Goal: Information Seeking & Learning: Learn about a topic

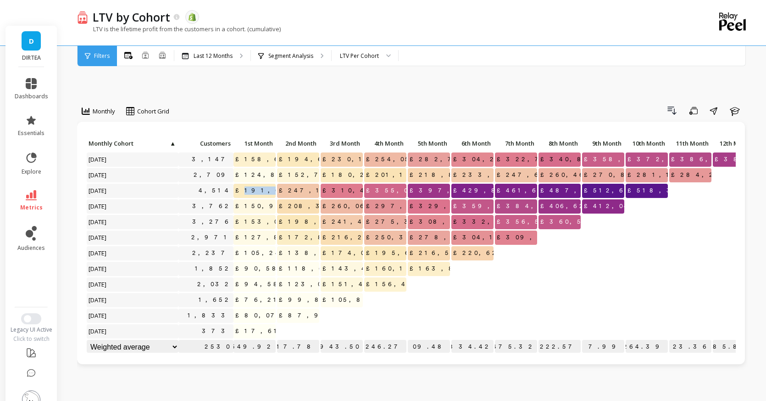
drag, startPoint x: 246, startPoint y: 169, endPoint x: 269, endPoint y: 169, distance: 22.5
click at [269, 184] on span "£191,081.50" at bounding box center [274, 191] width 81 height 14
drag, startPoint x: 273, startPoint y: 171, endPoint x: 251, endPoint y: 170, distance: 21.6
click at [251, 184] on span "£191,081.50" at bounding box center [274, 191] width 81 height 14
click at [216, 61] on div "Last 12 Months" at bounding box center [212, 56] width 76 height 20
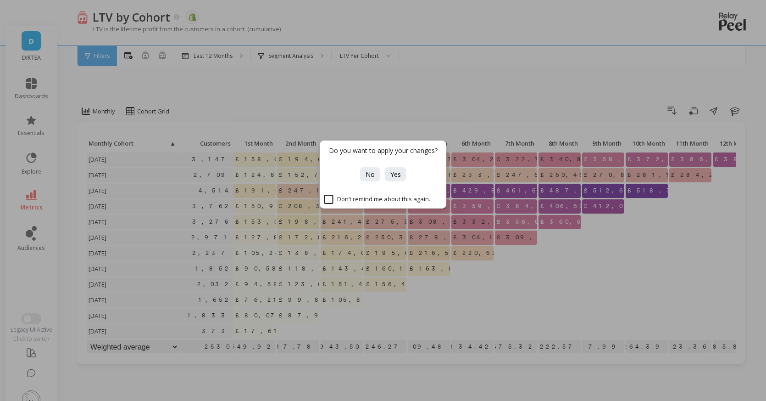
click at [269, 75] on div "Do you want to apply your changes? No Yes Don’t remind me about this again." at bounding box center [383, 200] width 766 height 401
click at [380, 172] on button "No" at bounding box center [370, 174] width 20 height 14
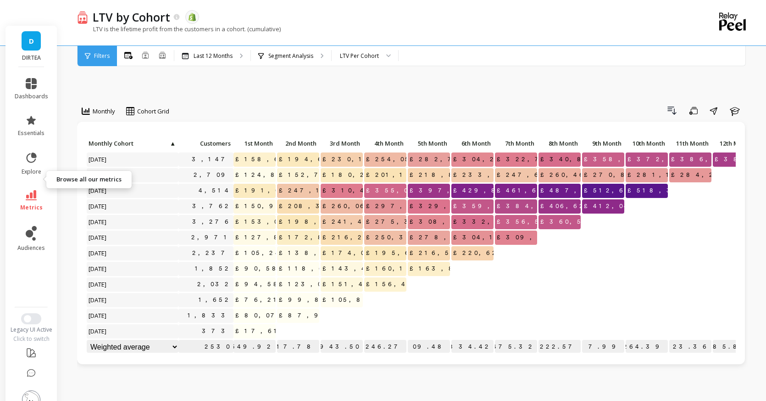
click at [29, 190] on link "metrics" at bounding box center [32, 200] width 34 height 21
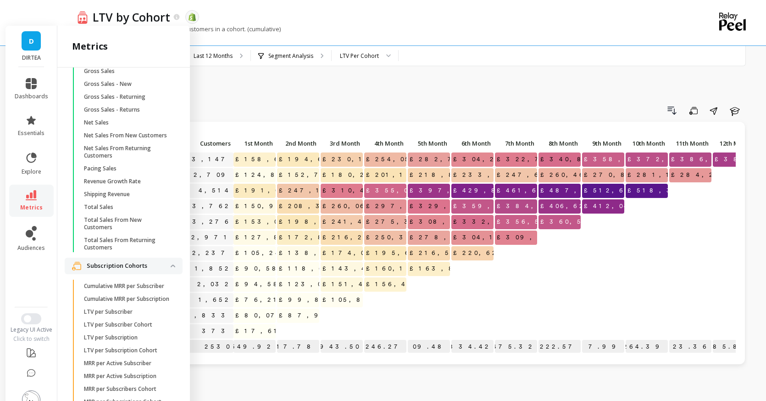
scroll to position [2123, 0]
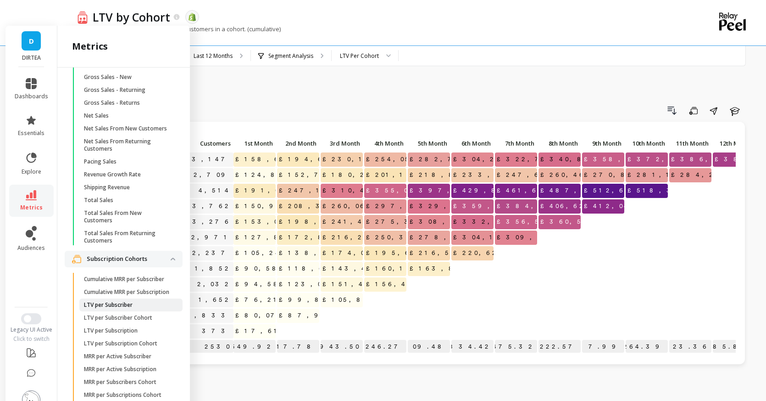
click at [152, 301] on span "LTV per Subscriber" at bounding box center [128, 304] width 88 height 7
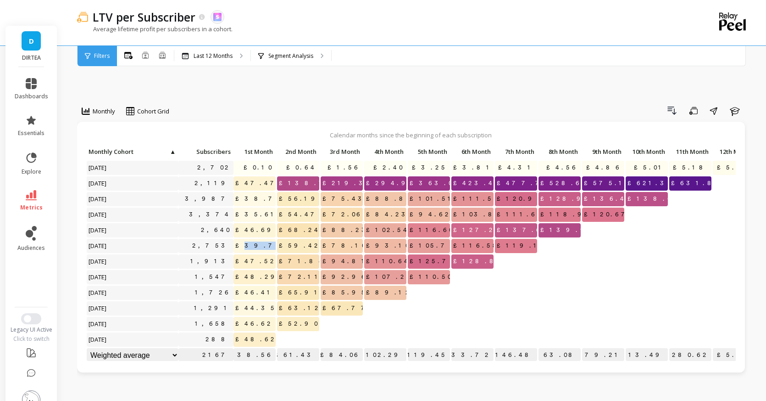
drag, startPoint x: 274, startPoint y: 226, endPoint x: 258, endPoint y: 226, distance: 15.6
click at [258, 239] on span "£39.77" at bounding box center [262, 246] width 57 height 14
click at [253, 239] on span "£39.77" at bounding box center [262, 246] width 57 height 14
drag, startPoint x: 254, startPoint y: 226, endPoint x: 271, endPoint y: 225, distance: 17.5
click at [271, 239] on span "£39.77" at bounding box center [262, 246] width 57 height 14
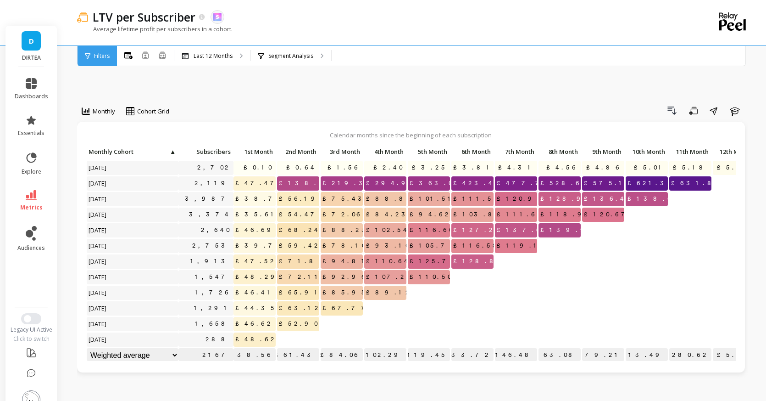
click at [275, 239] on span "£39.77" at bounding box center [262, 246] width 57 height 14
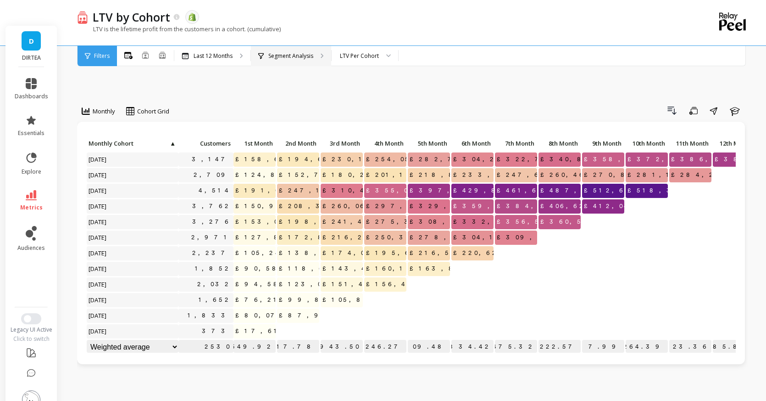
click at [305, 52] on p "Segment Analysis" at bounding box center [290, 55] width 45 height 7
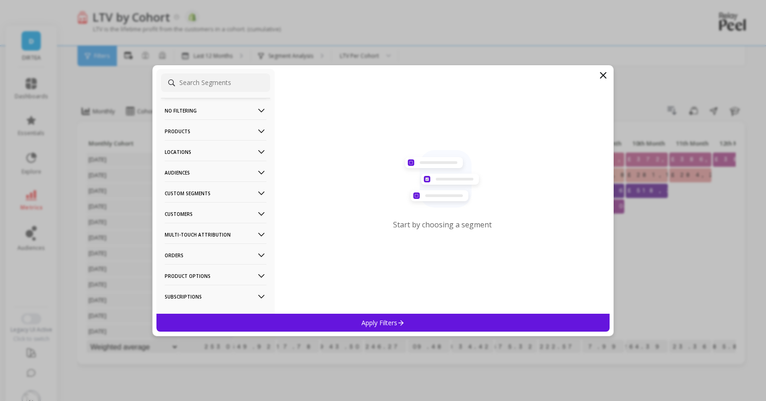
click at [247, 151] on p "Locations" at bounding box center [216, 151] width 102 height 23
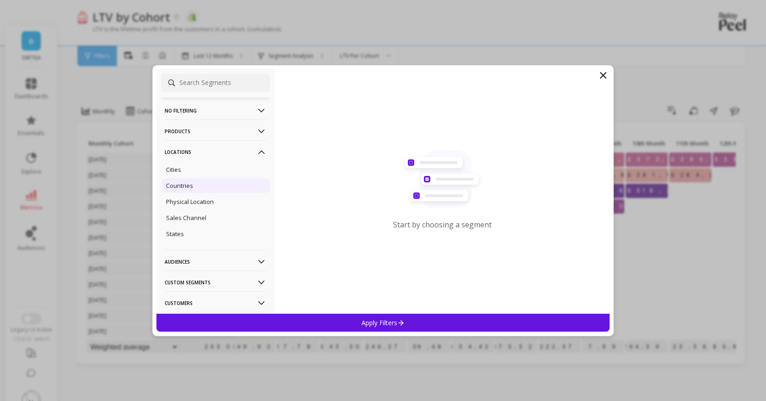
click at [190, 182] on p "Countries" at bounding box center [179, 185] width 27 height 8
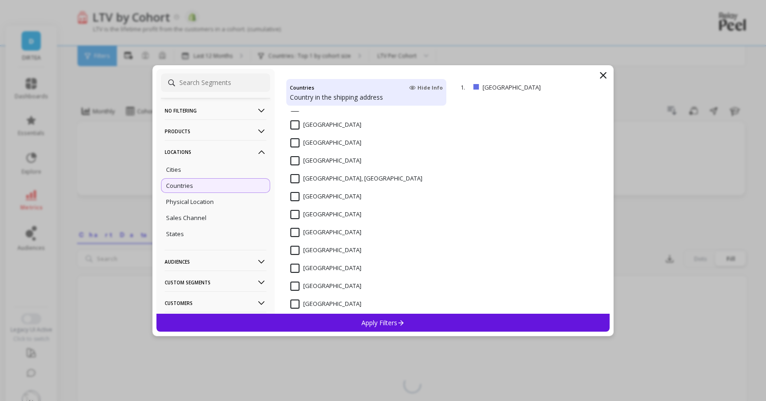
scroll to position [2107, 0]
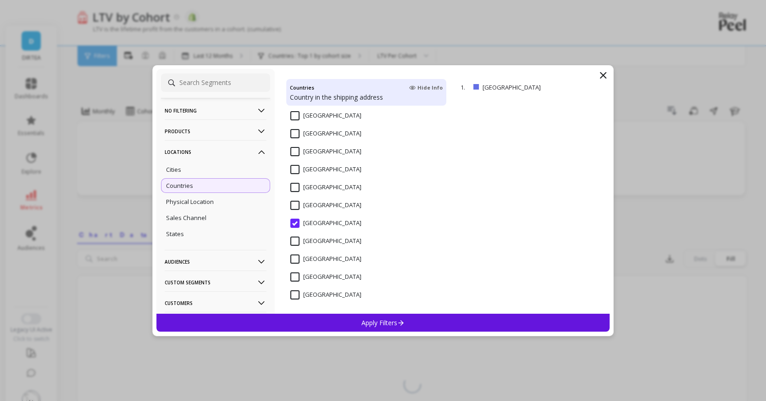
click at [304, 239] on States "United States" at bounding box center [326, 240] width 71 height 9
click at [393, 321] on p "Apply Filters" at bounding box center [384, 322] width 44 height 9
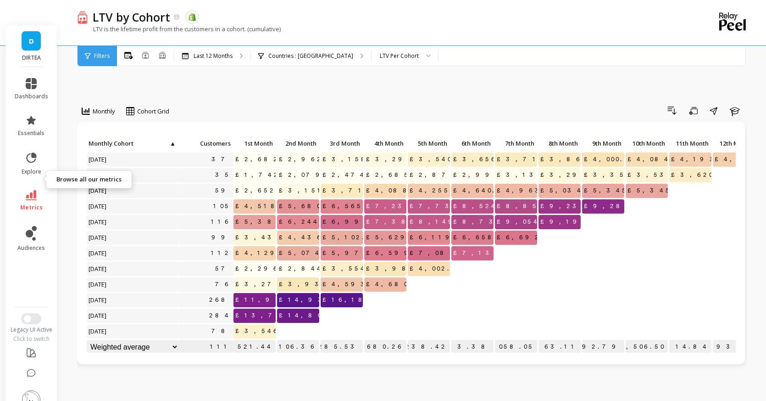
click at [37, 190] on link "metrics" at bounding box center [32, 200] width 34 height 21
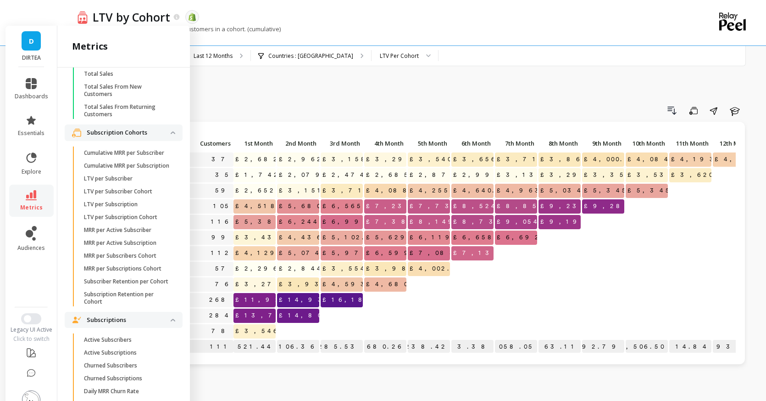
scroll to position [2293, 0]
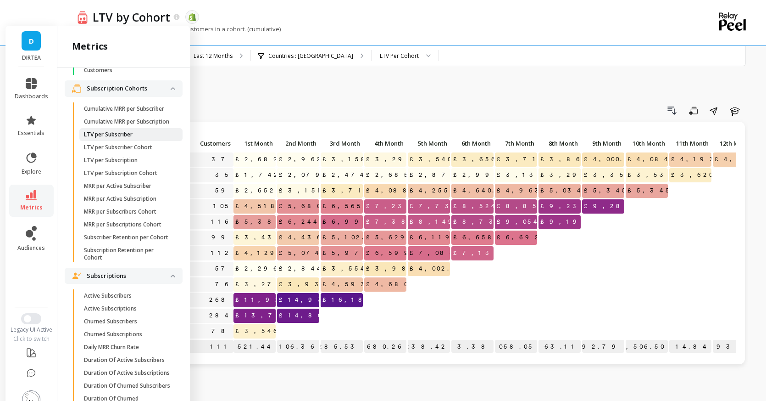
click at [138, 131] on span "LTV per Subscriber" at bounding box center [128, 134] width 88 height 7
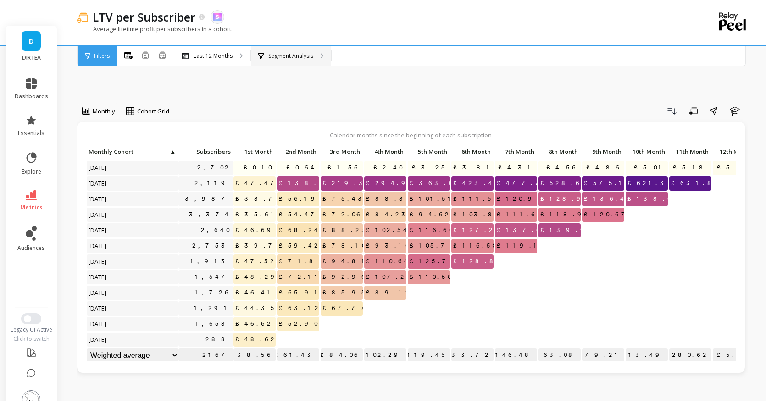
click at [280, 52] on p "Segment Analysis" at bounding box center [290, 55] width 45 height 7
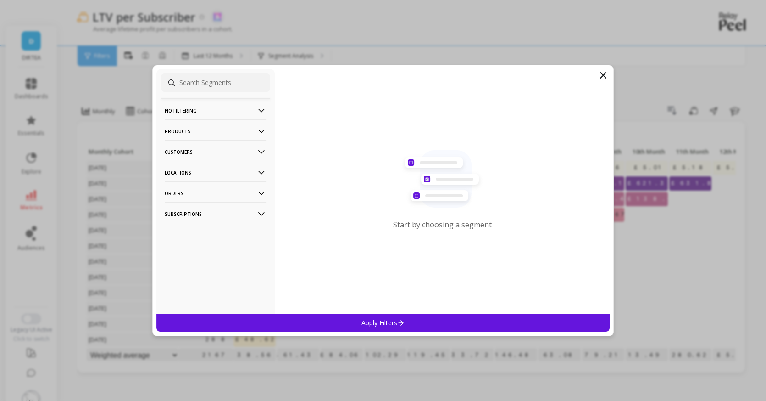
click at [240, 170] on p "Locations" at bounding box center [216, 172] width 102 height 23
click at [204, 203] on div "Countries" at bounding box center [215, 206] width 109 height 15
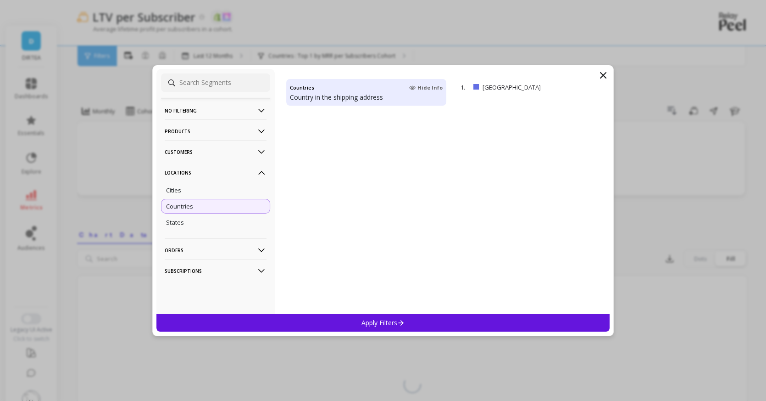
scroll to position [2131, 0]
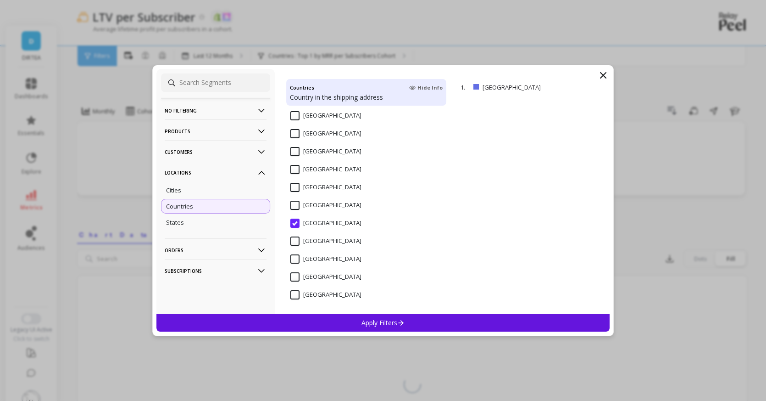
click at [308, 242] on States "United States" at bounding box center [326, 240] width 71 height 9
click at [387, 327] on div "Apply Filters" at bounding box center [383, 322] width 453 height 18
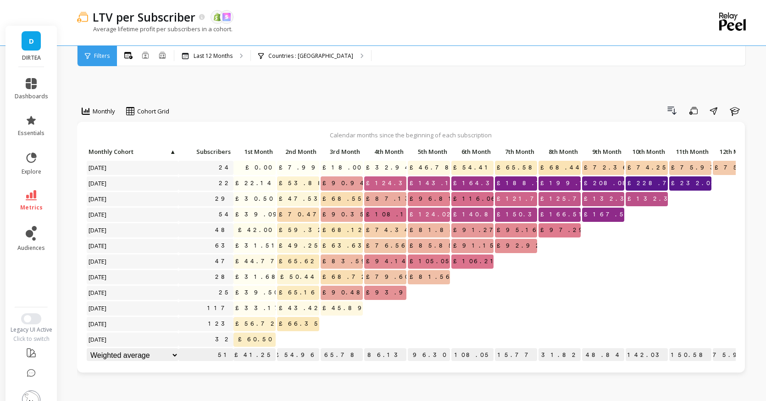
scroll to position [0, 20]
